Goal: Transaction & Acquisition: Purchase product/service

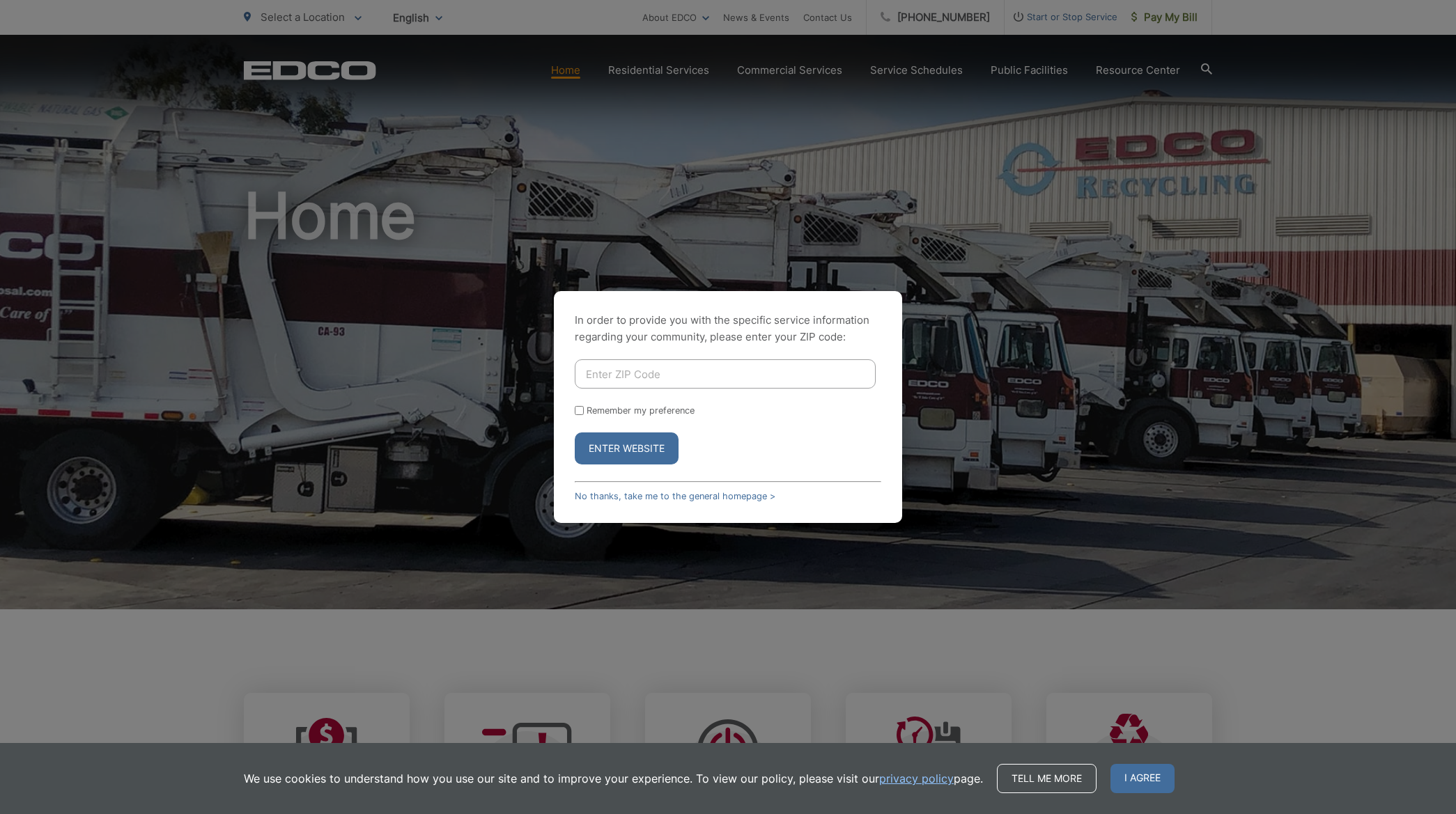
click at [650, 379] on input "Enter ZIP Code" at bounding box center [725, 374] width 301 height 29
type input "92019"
click at [644, 449] on button "Enter Website" at bounding box center [626, 448] width 104 height 32
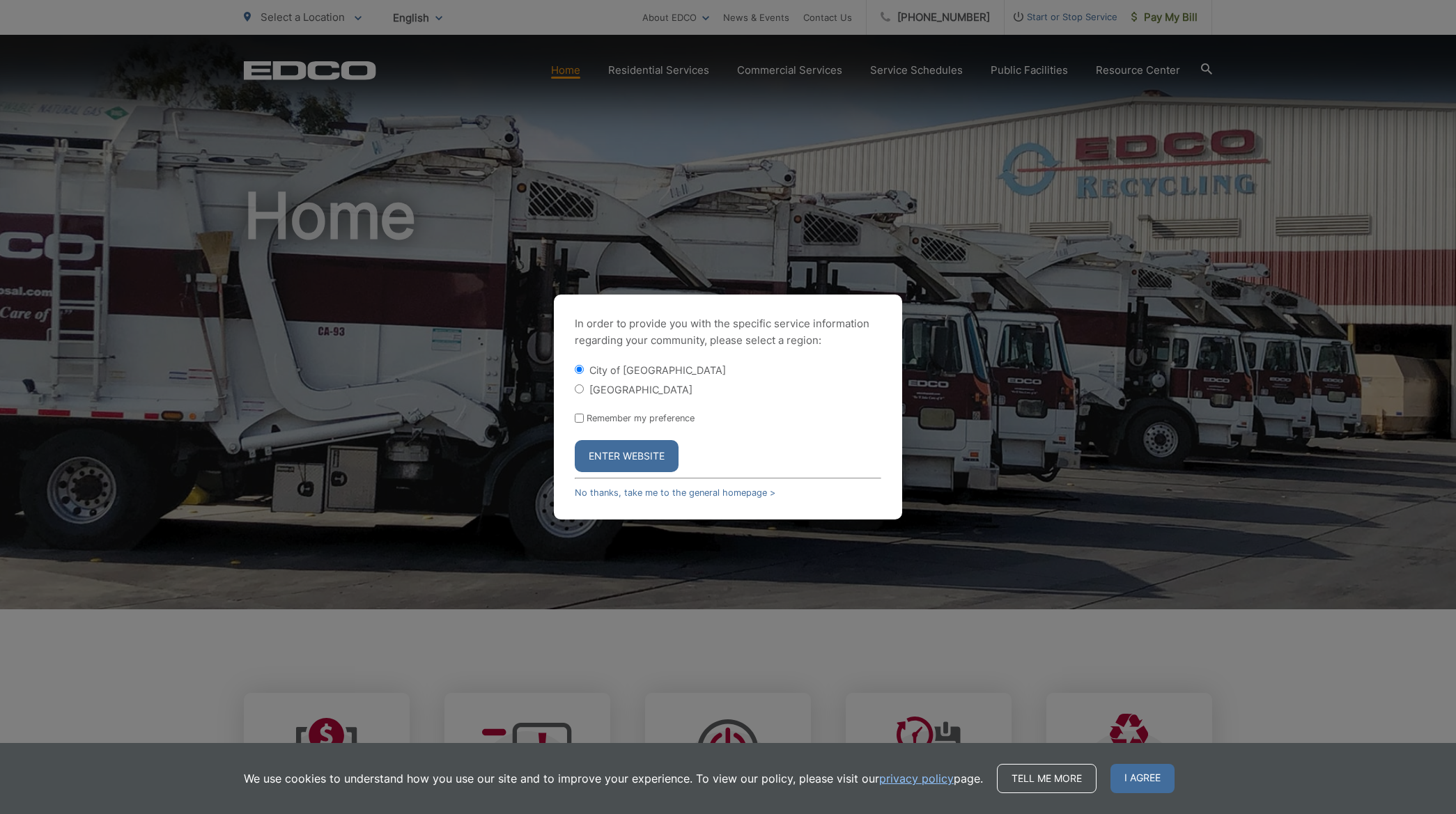
click at [619, 386] on label "[GEOGRAPHIC_DATA]" at bounding box center [641, 389] width 103 height 12
click at [584, 386] on input "[GEOGRAPHIC_DATA]" at bounding box center [578, 388] width 9 height 9
radio input "true"
click at [620, 448] on button "Enter Website" at bounding box center [626, 456] width 104 height 32
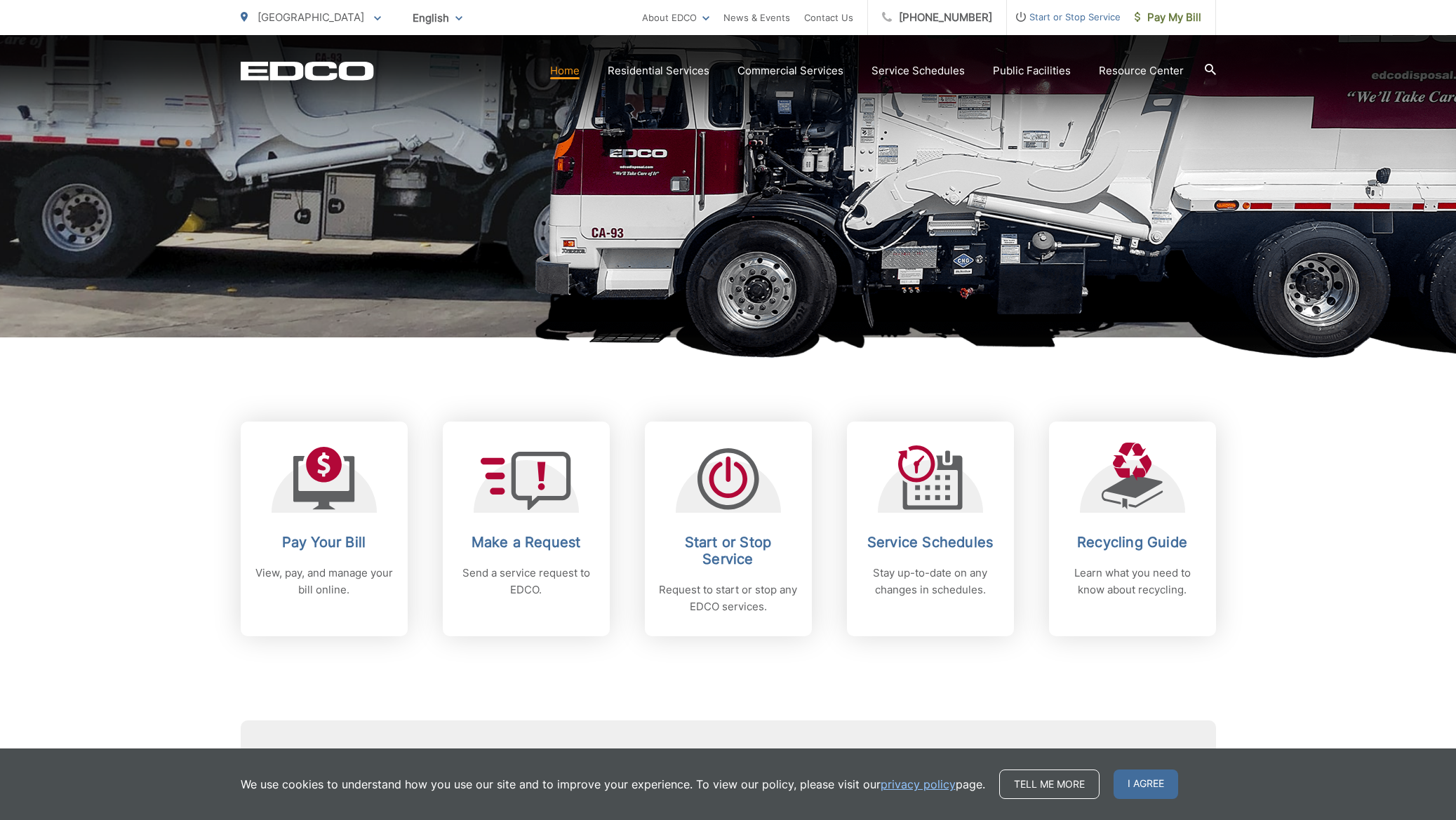
scroll to position [359, 0]
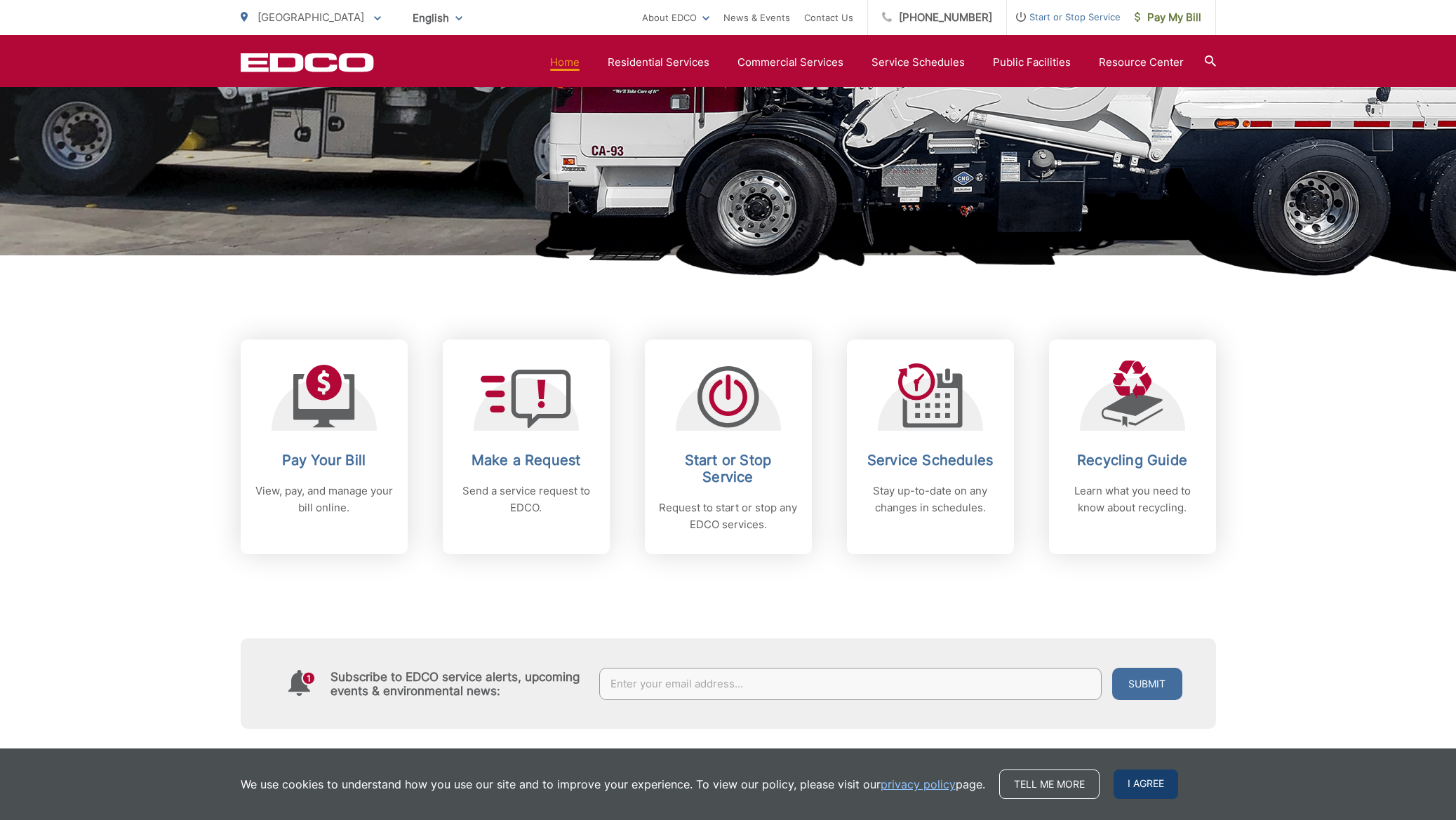
click at [1137, 784] on span "I agree" at bounding box center [1146, 784] width 64 height 29
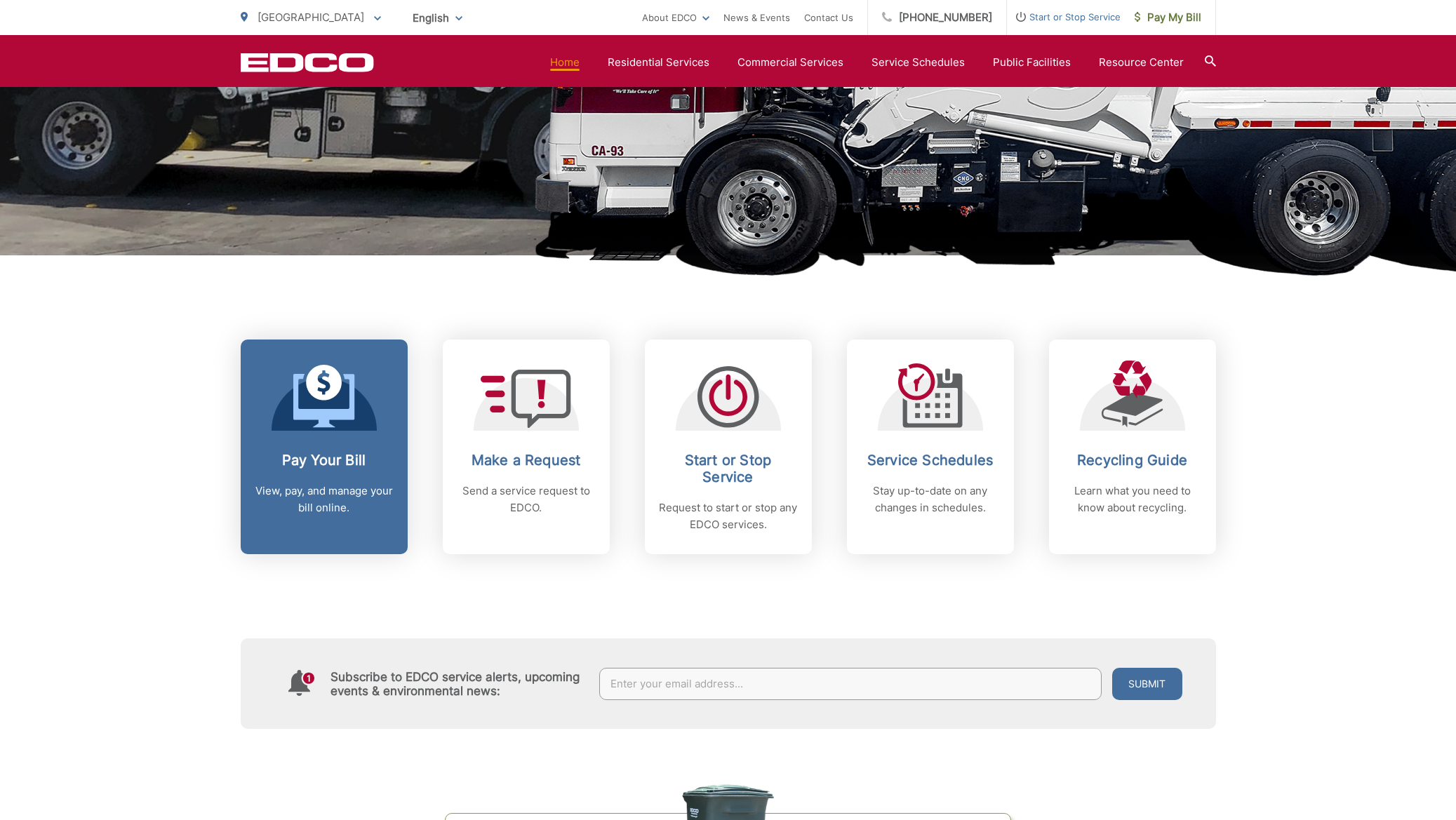
click at [340, 414] on icon at bounding box center [324, 400] width 61 height 53
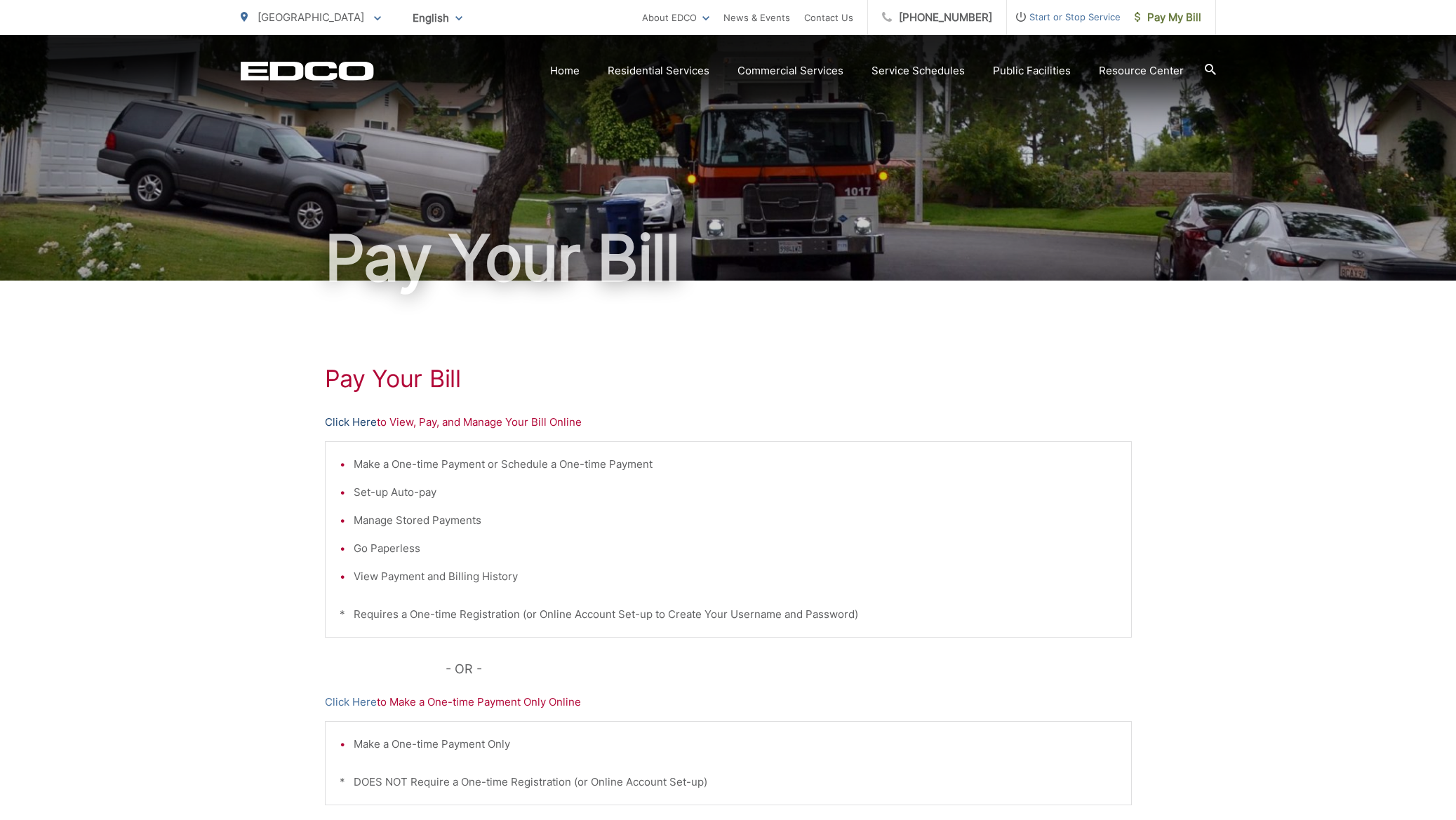
click at [354, 420] on link "Click Here" at bounding box center [350, 422] width 52 height 17
